Goal: Entertainment & Leisure: Consume media (video, audio)

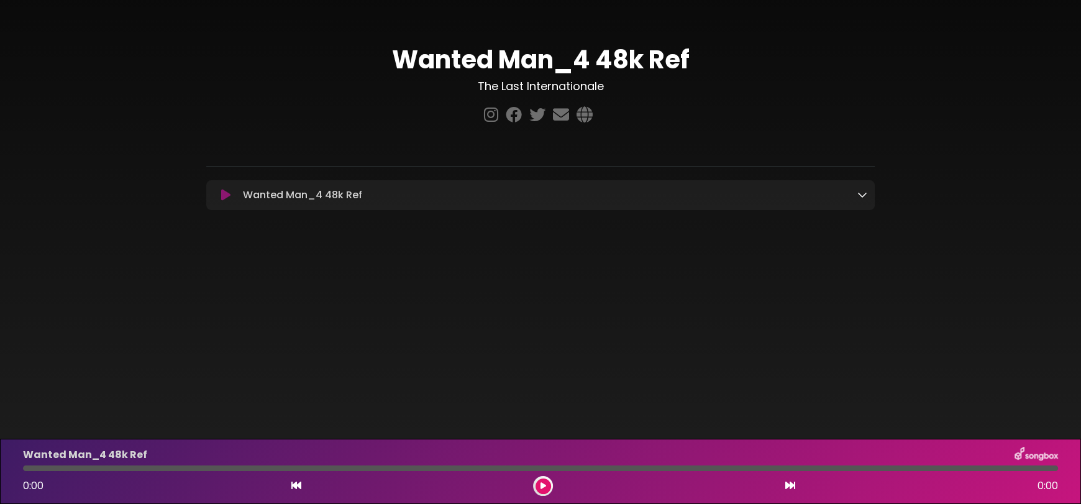
click at [228, 199] on icon at bounding box center [225, 195] width 9 height 12
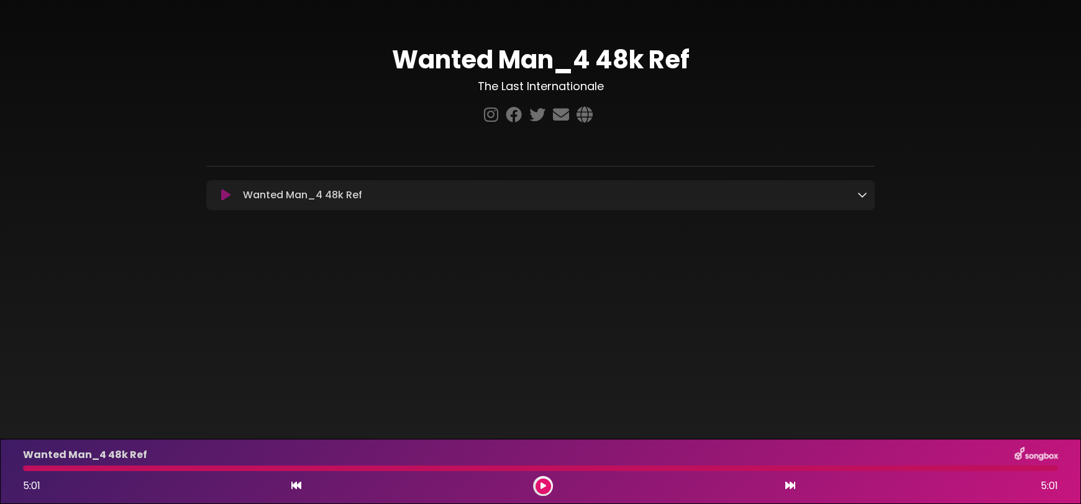
click at [541, 484] on icon at bounding box center [543, 485] width 6 height 7
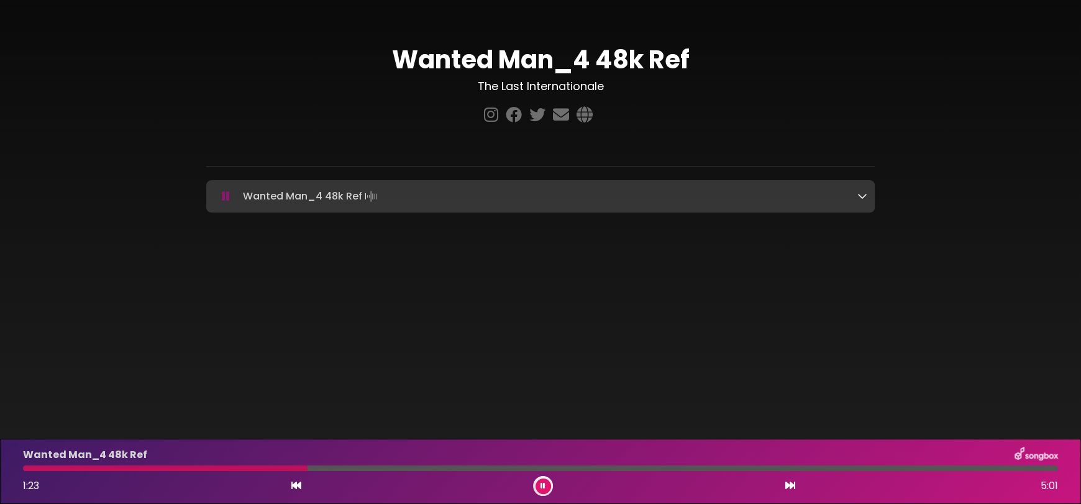
click at [542, 489] on button at bounding box center [543, 486] width 16 height 16
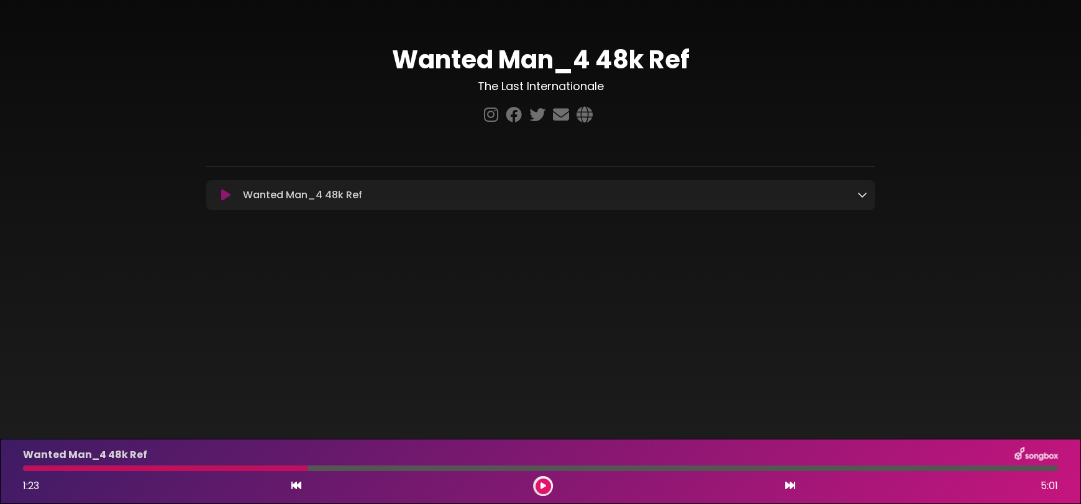
click at [302, 468] on div at bounding box center [165, 468] width 284 height 6
click at [307, 468] on div at bounding box center [165, 468] width 284 height 6
click at [299, 484] on icon at bounding box center [296, 485] width 10 height 10
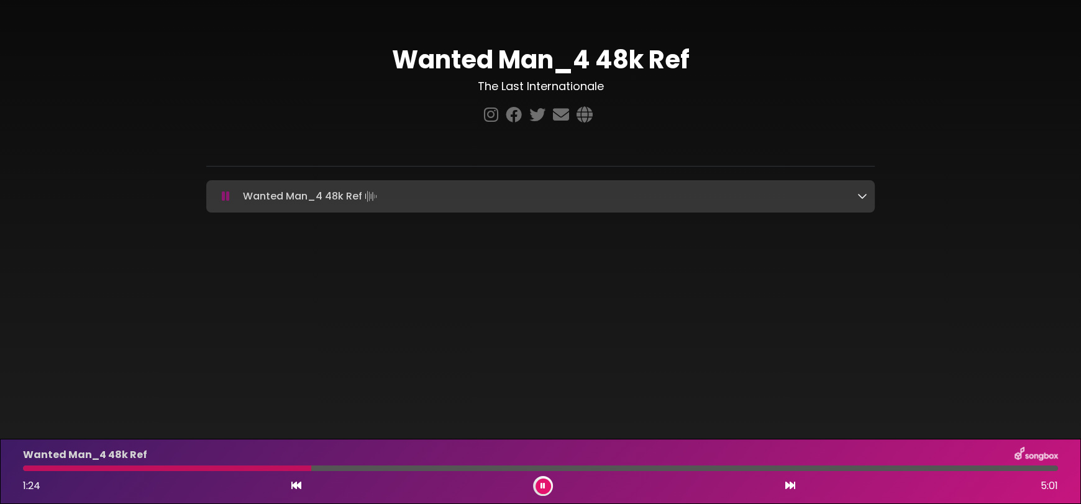
click at [299, 484] on icon at bounding box center [296, 485] width 10 height 10
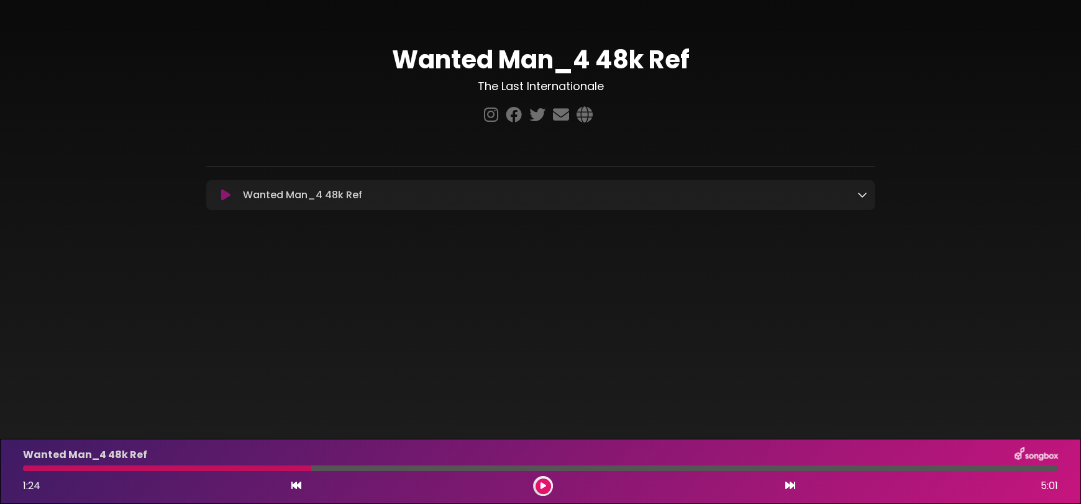
click at [299, 484] on icon at bounding box center [296, 485] width 10 height 10
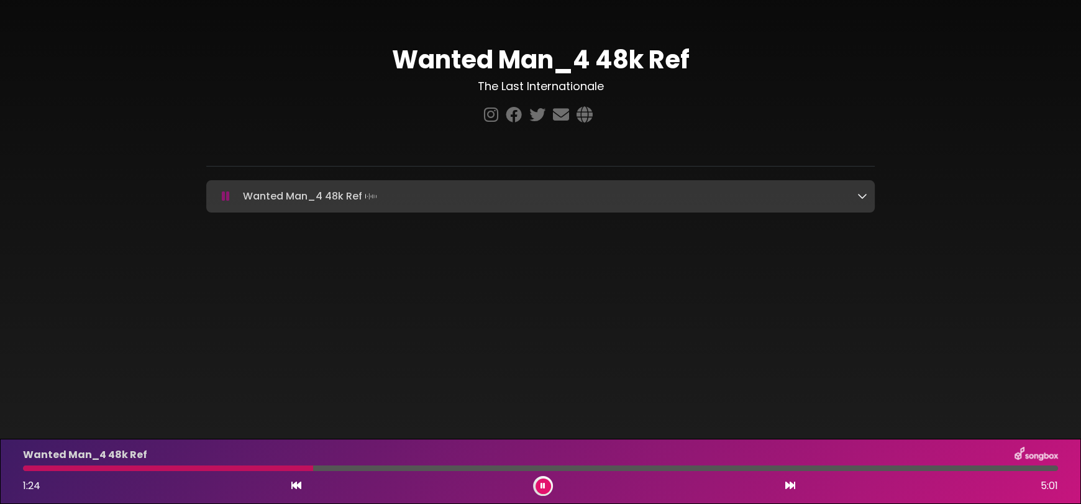
click at [299, 484] on icon at bounding box center [296, 485] width 10 height 10
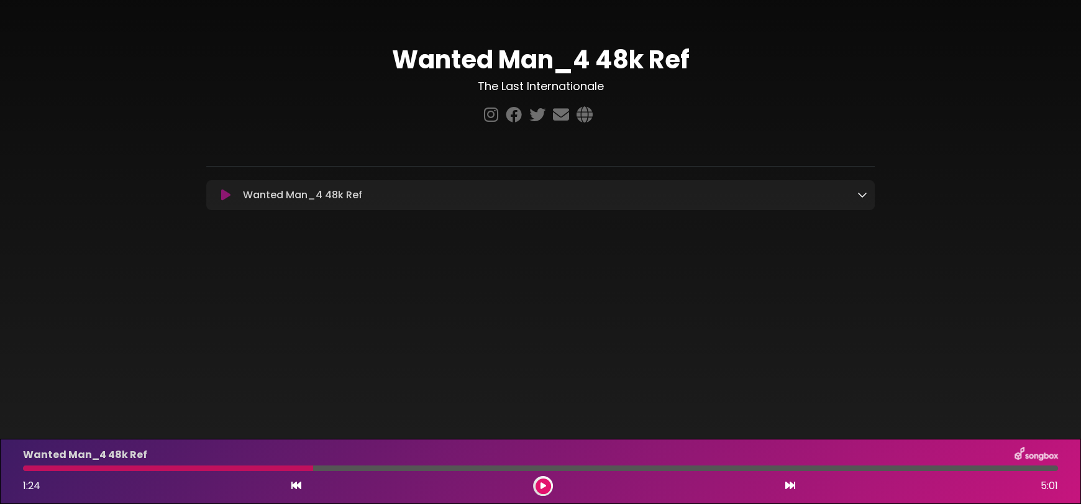
click at [299, 484] on icon at bounding box center [296, 485] width 10 height 10
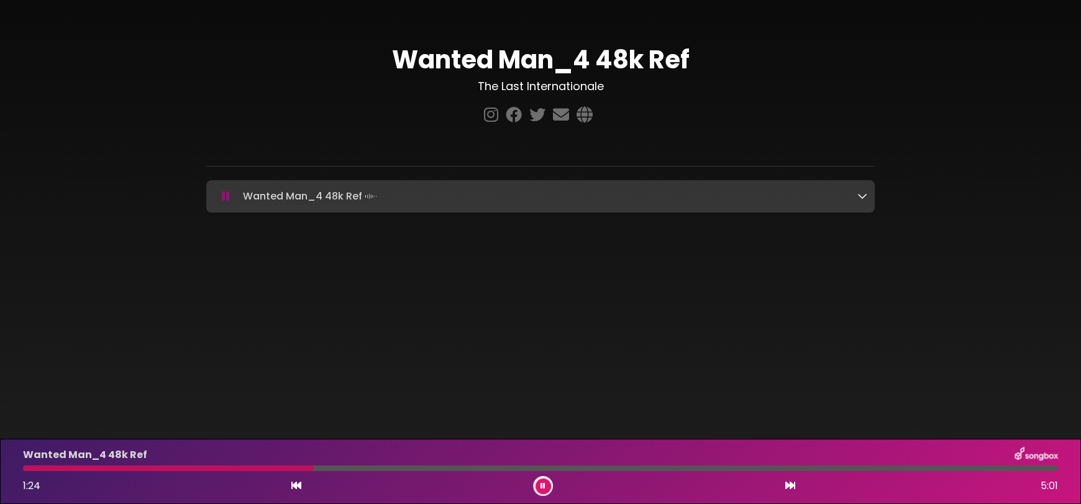
click at [299, 484] on icon at bounding box center [296, 485] width 10 height 10
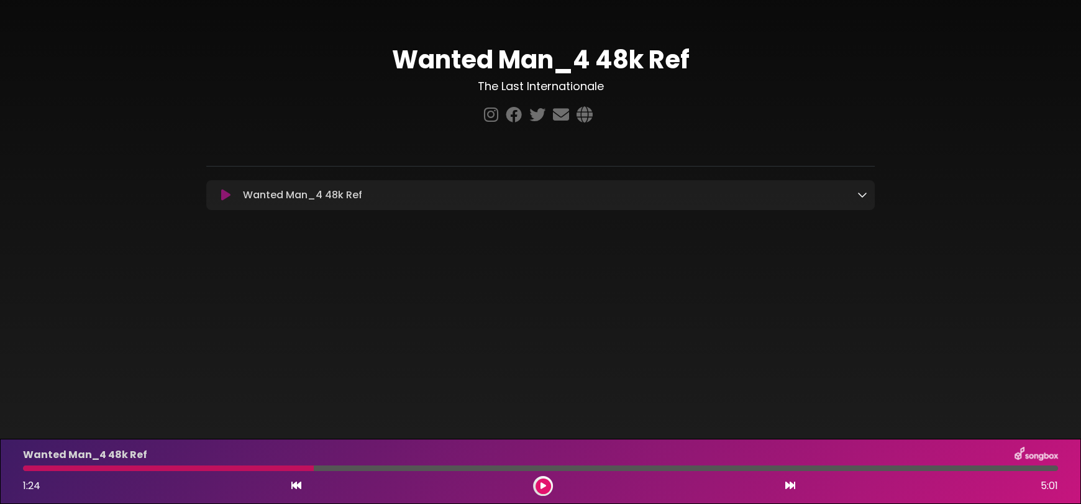
click at [298, 484] on icon at bounding box center [296, 485] width 10 height 10
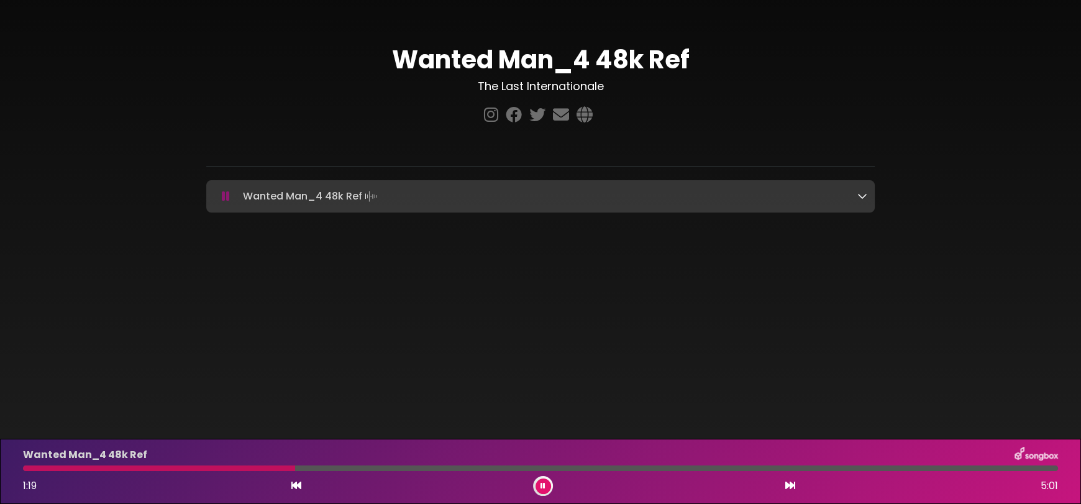
drag, startPoint x: 315, startPoint y: 467, endPoint x: 295, endPoint y: 467, distance: 19.9
click at [295, 467] on div at bounding box center [159, 468] width 272 height 6
click at [543, 485] on icon at bounding box center [542, 485] width 5 height 7
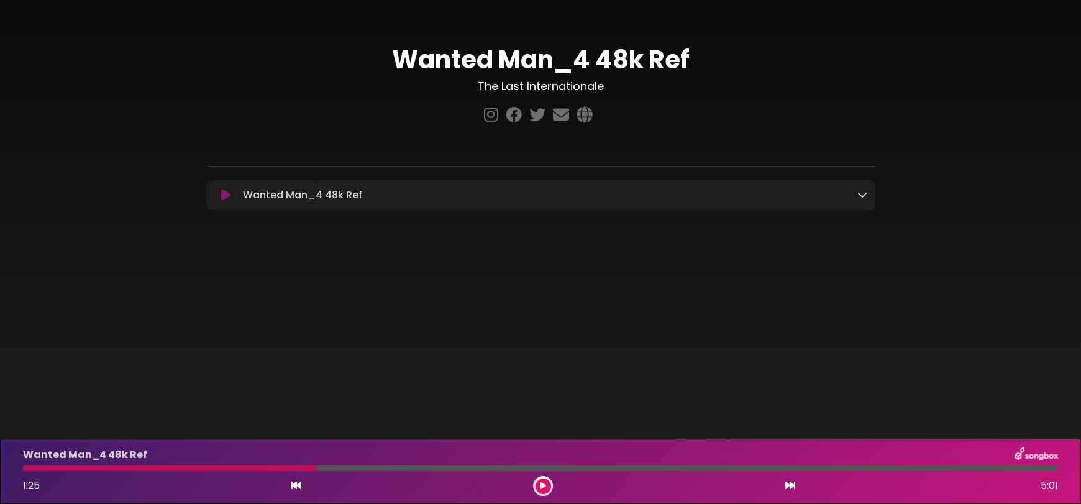
click at [292, 486] on icon at bounding box center [296, 485] width 10 height 10
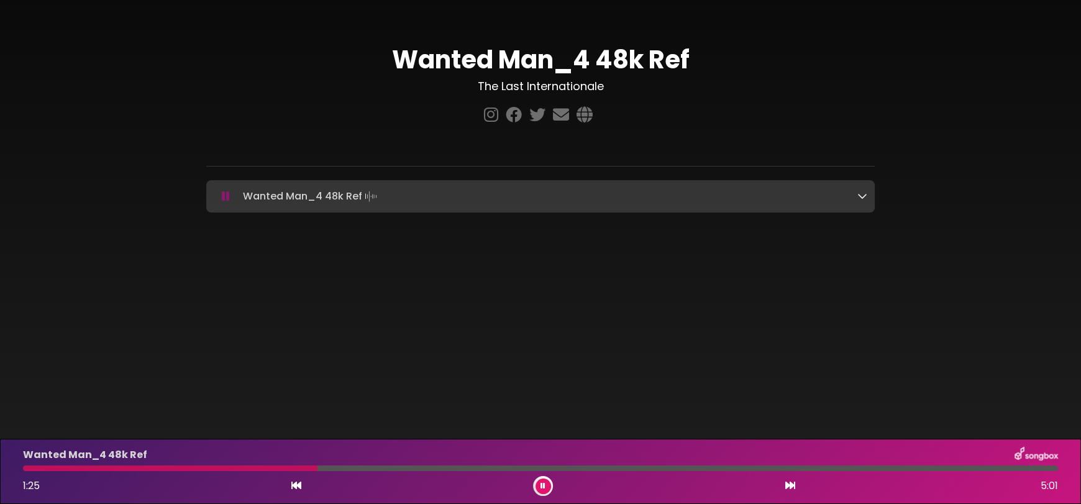
click at [292, 486] on icon at bounding box center [296, 485] width 10 height 10
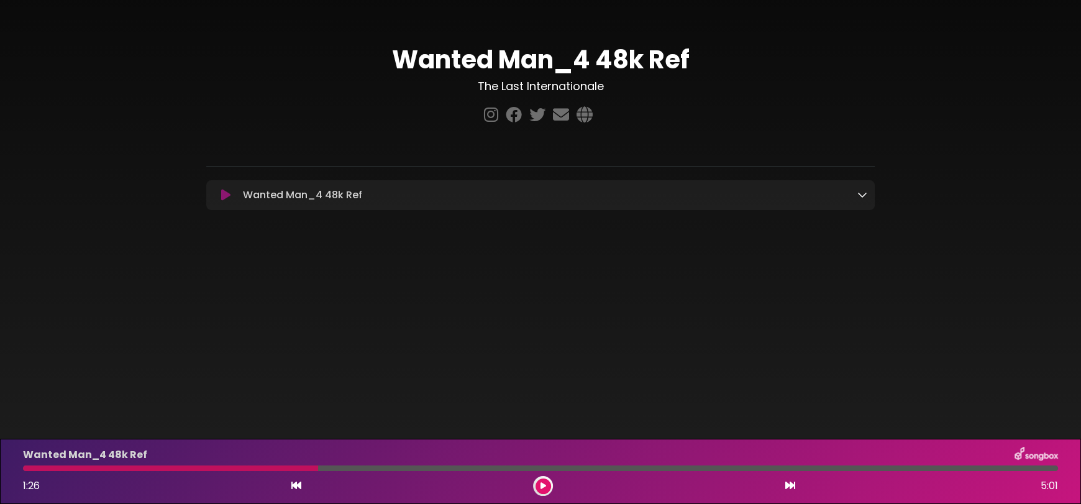
click at [292, 486] on icon at bounding box center [296, 485] width 10 height 10
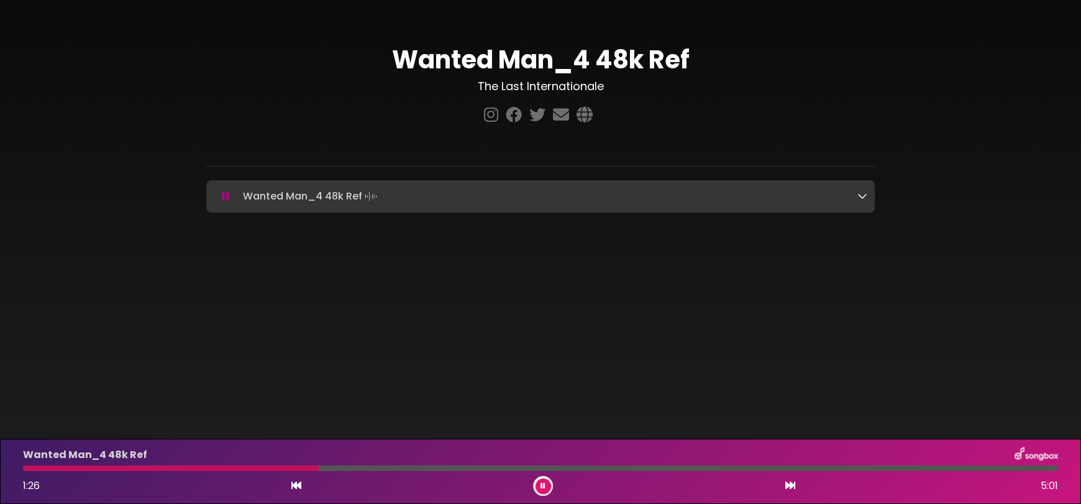
click at [292, 486] on icon at bounding box center [296, 485] width 10 height 10
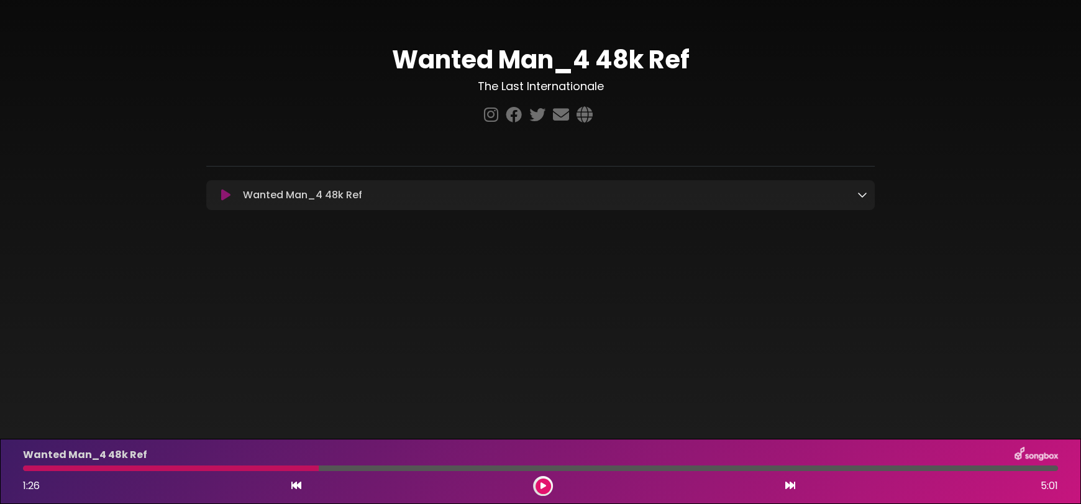
click at [292, 486] on icon at bounding box center [296, 485] width 10 height 10
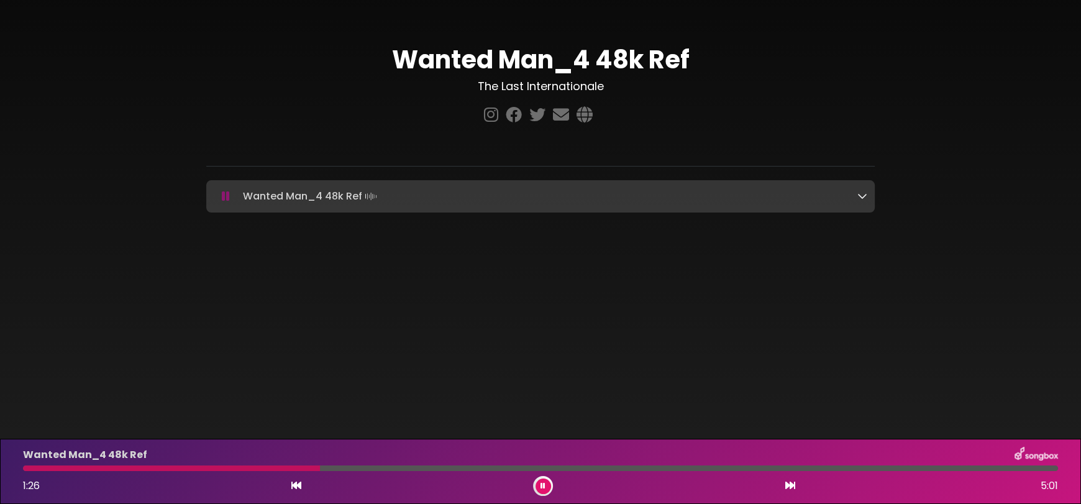
click at [292, 485] on icon at bounding box center [296, 485] width 10 height 10
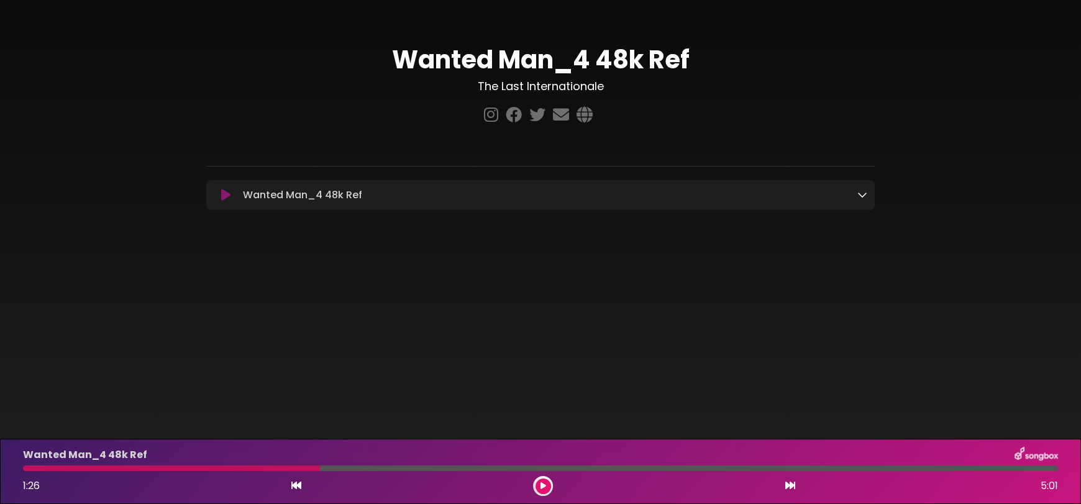
click at [292, 485] on icon at bounding box center [296, 485] width 10 height 10
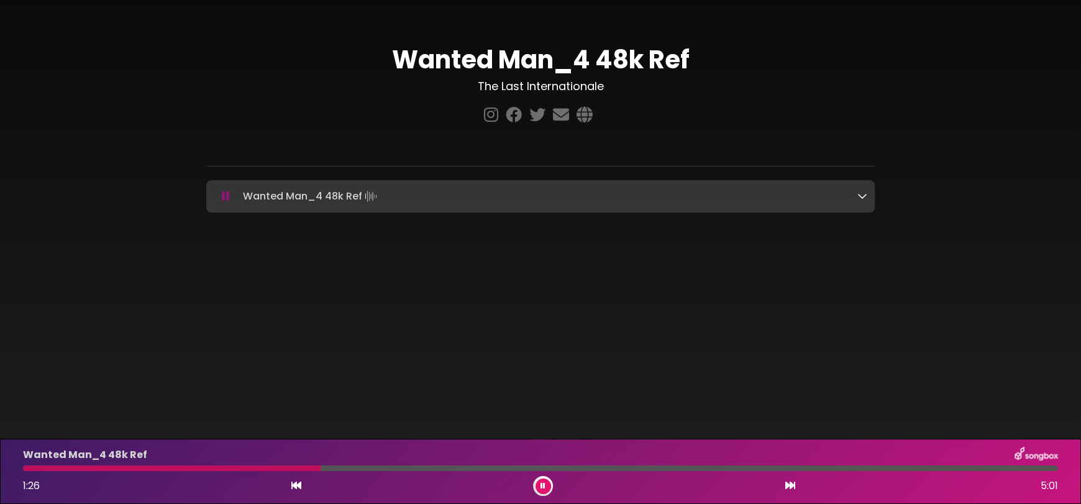
click at [292, 485] on icon at bounding box center [296, 485] width 10 height 10
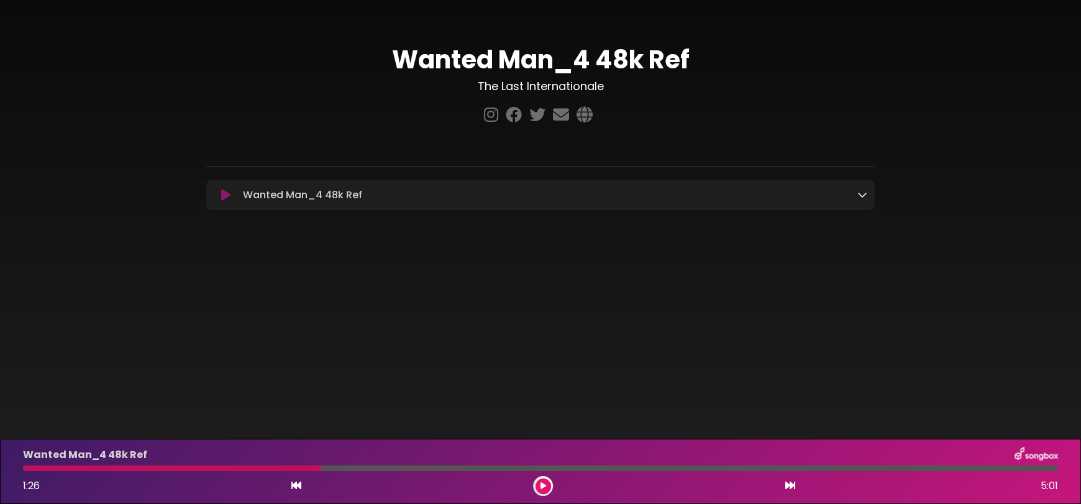
click at [292, 484] on icon at bounding box center [296, 485] width 10 height 10
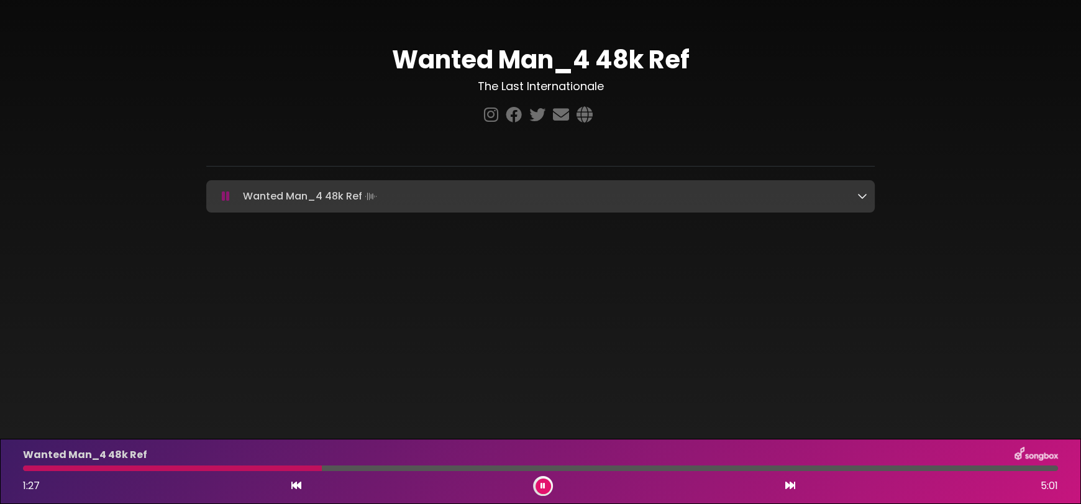
click at [291, 482] on icon at bounding box center [296, 485] width 10 height 10
click at [288, 479] on div "1:27 5:01" at bounding box center [540, 486] width 1049 height 20
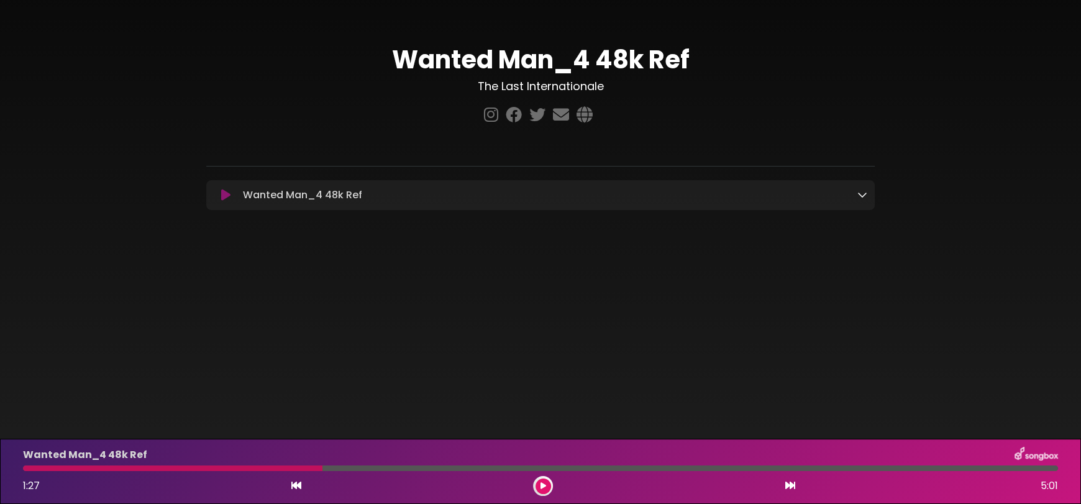
click at [288, 479] on div "1:27 5:01" at bounding box center [540, 486] width 1049 height 20
drag, startPoint x: 320, startPoint y: 468, endPoint x: 312, endPoint y: 468, distance: 8.1
click at [312, 468] on div at bounding box center [172, 468] width 299 height 6
drag, startPoint x: 320, startPoint y: 467, endPoint x: 307, endPoint y: 466, distance: 13.1
click at [307, 466] on div at bounding box center [172, 468] width 299 height 6
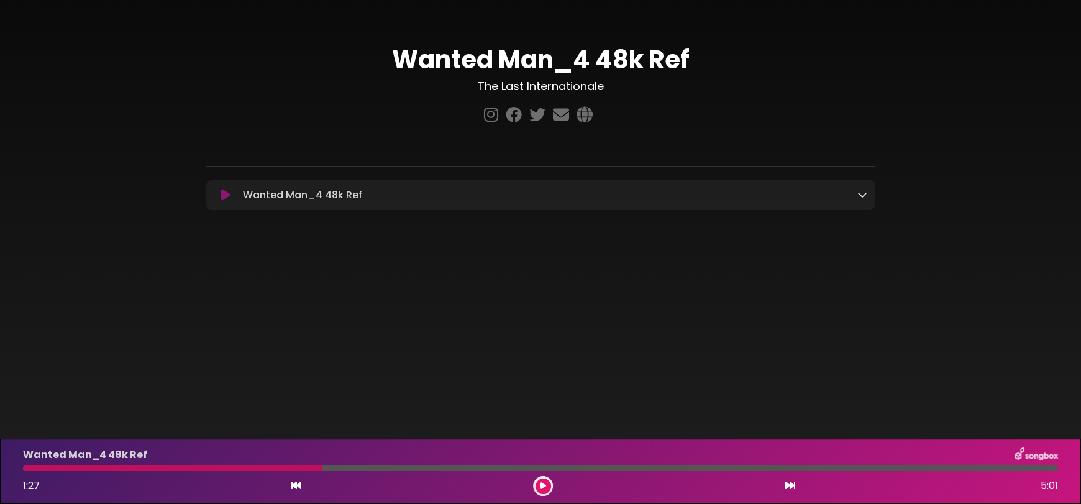
click at [542, 485] on icon at bounding box center [543, 485] width 6 height 7
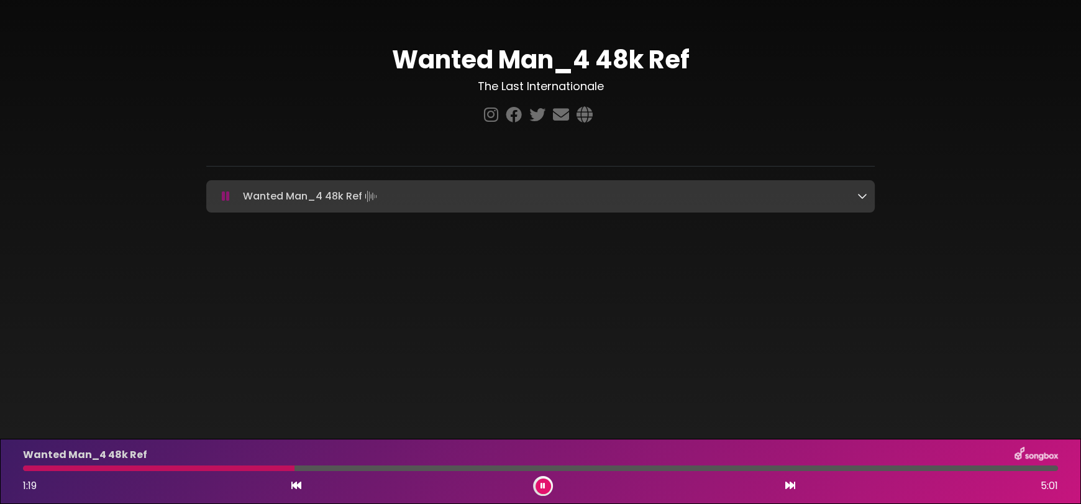
drag, startPoint x: 308, startPoint y: 467, endPoint x: 294, endPoint y: 467, distance: 14.3
click at [294, 467] on div at bounding box center [158, 468] width 271 height 6
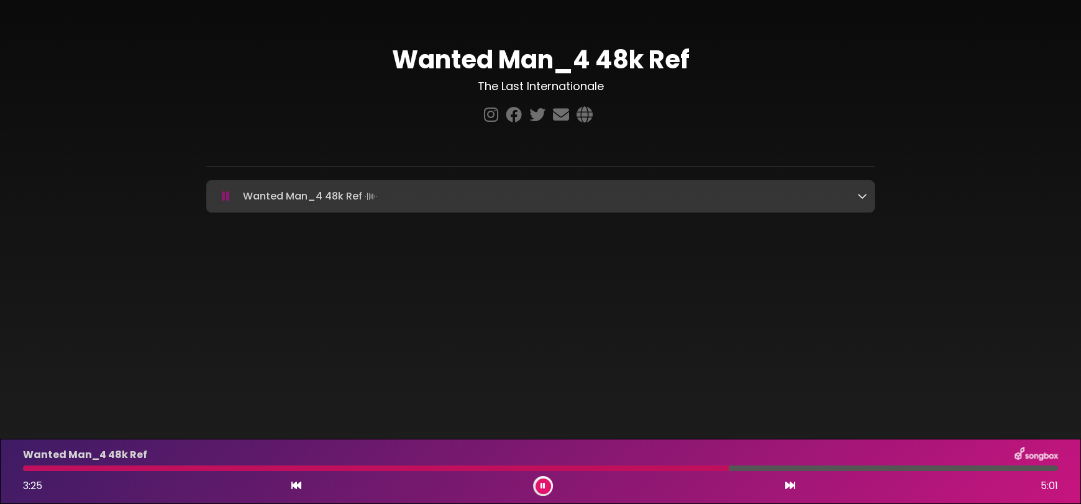
click at [294, 484] on icon at bounding box center [296, 485] width 10 height 10
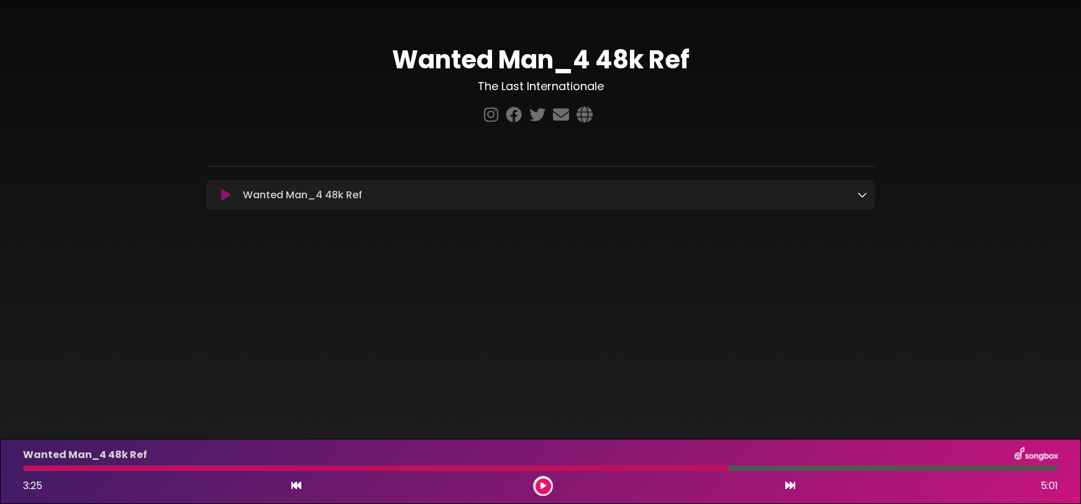
click at [294, 484] on icon at bounding box center [296, 485] width 10 height 10
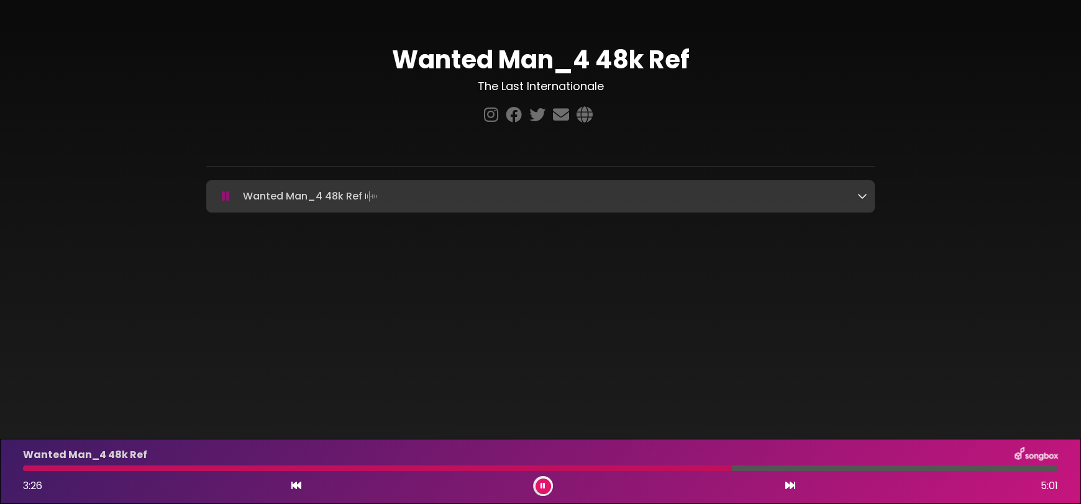
click at [731, 467] on div at bounding box center [377, 468] width 709 height 6
drag, startPoint x: 738, startPoint y: 466, endPoint x: 721, endPoint y: 469, distance: 17.1
click at [721, 469] on div at bounding box center [540, 468] width 1035 height 6
click at [703, 467] on div at bounding box center [393, 468] width 741 height 6
click at [537, 486] on button at bounding box center [543, 486] width 16 height 16
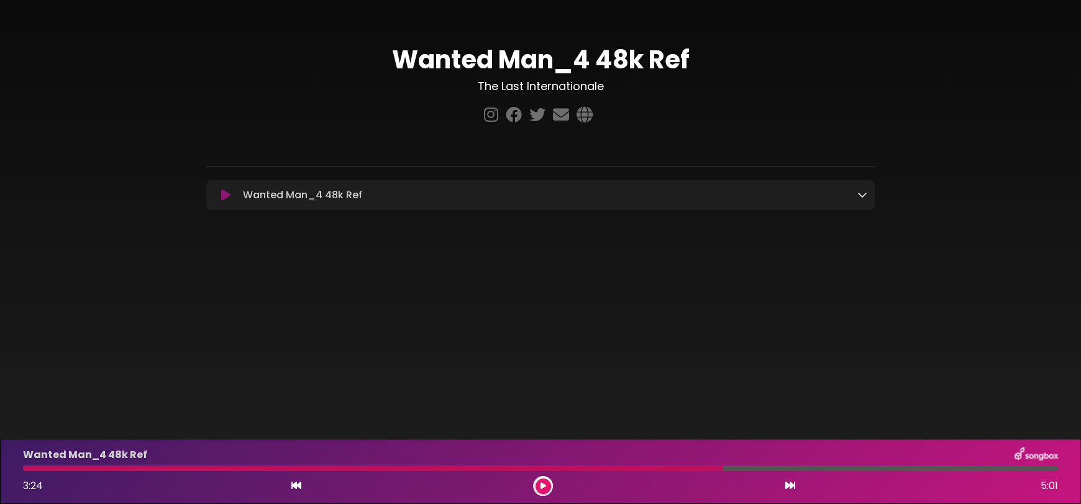
click at [709, 465] on div at bounding box center [372, 468] width 699 height 6
click at [548, 485] on button at bounding box center [543, 486] width 16 height 16
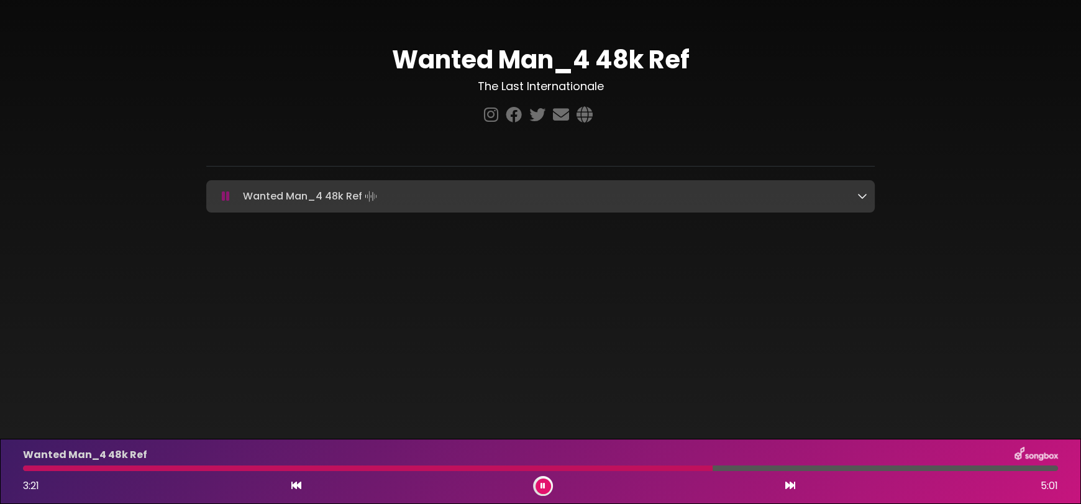
click at [681, 468] on div at bounding box center [367, 468] width 689 height 6
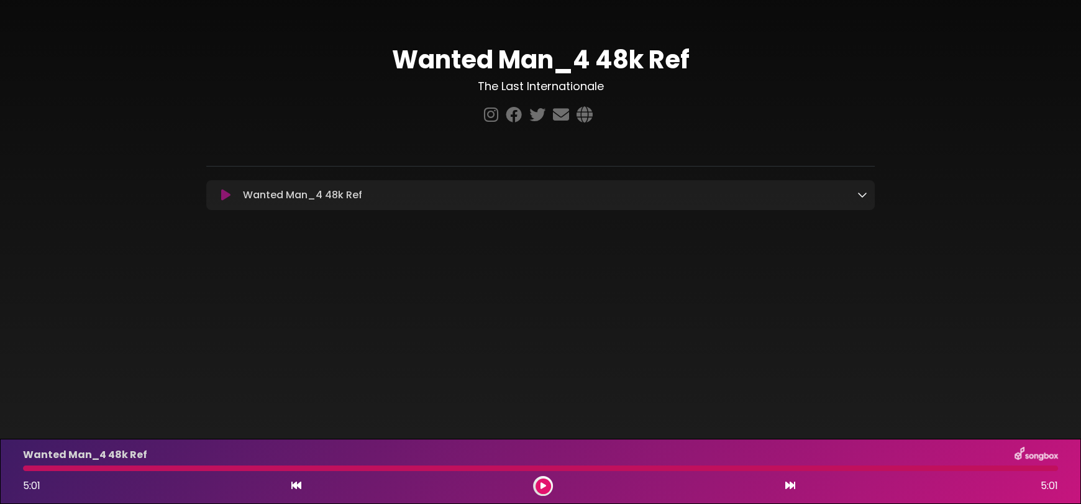
click at [201, 468] on div at bounding box center [540, 468] width 1035 height 6
click at [536, 484] on button at bounding box center [543, 486] width 16 height 16
click at [226, 199] on icon at bounding box center [225, 195] width 9 height 12
